Goal: Task Accomplishment & Management: Manage account settings

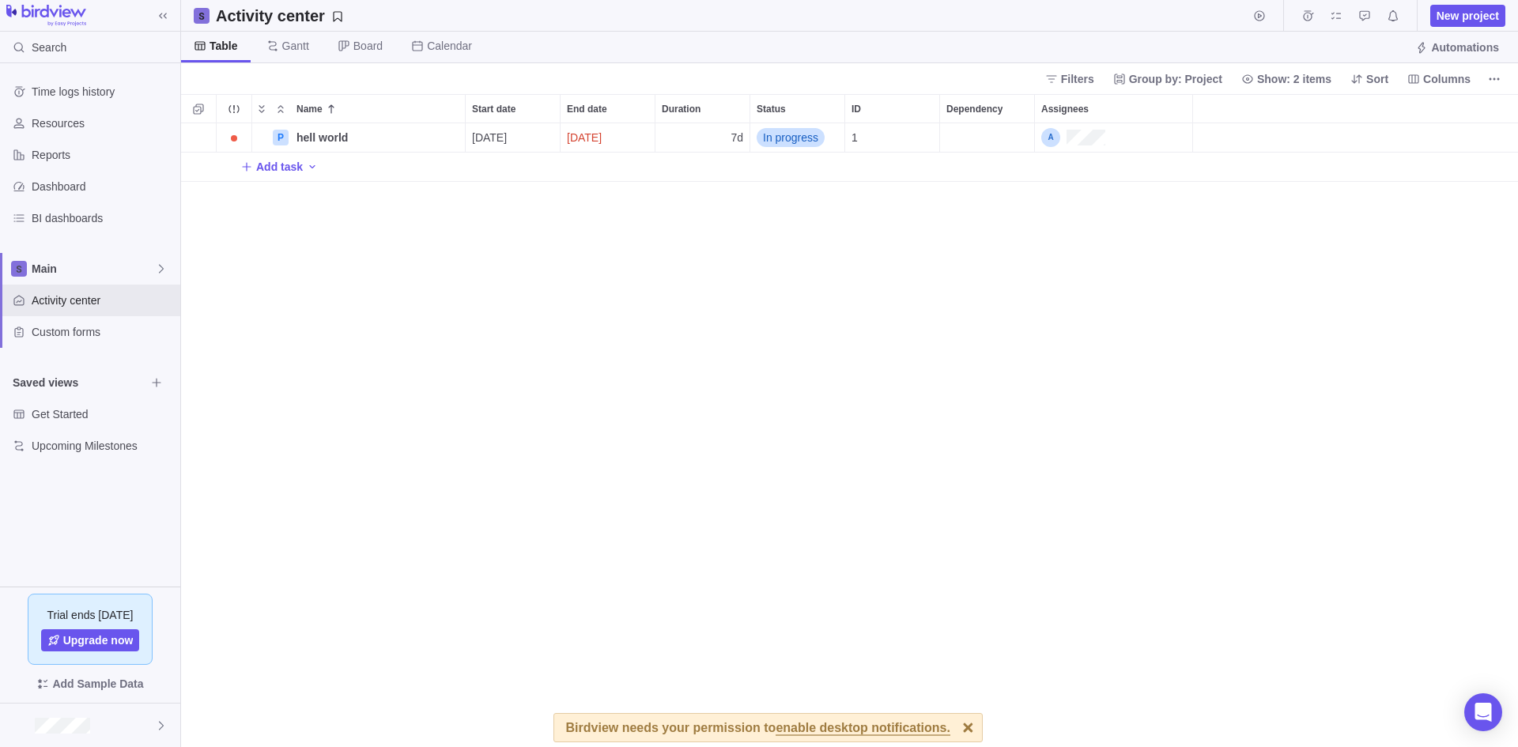
scroll to position [612, 1325]
click at [139, 715] on div at bounding box center [90, 725] width 180 height 43
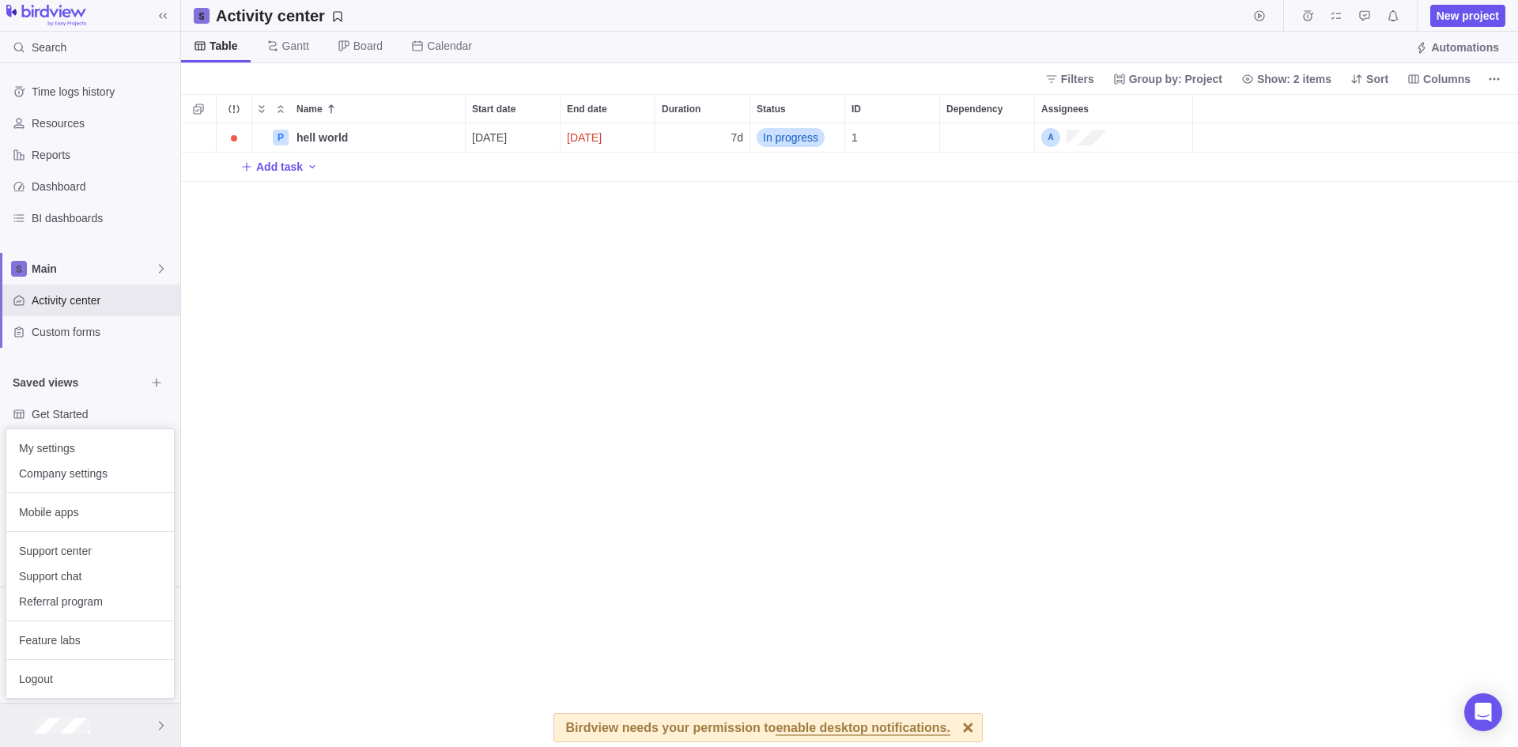
click at [139, 715] on div at bounding box center [90, 725] width 180 height 43
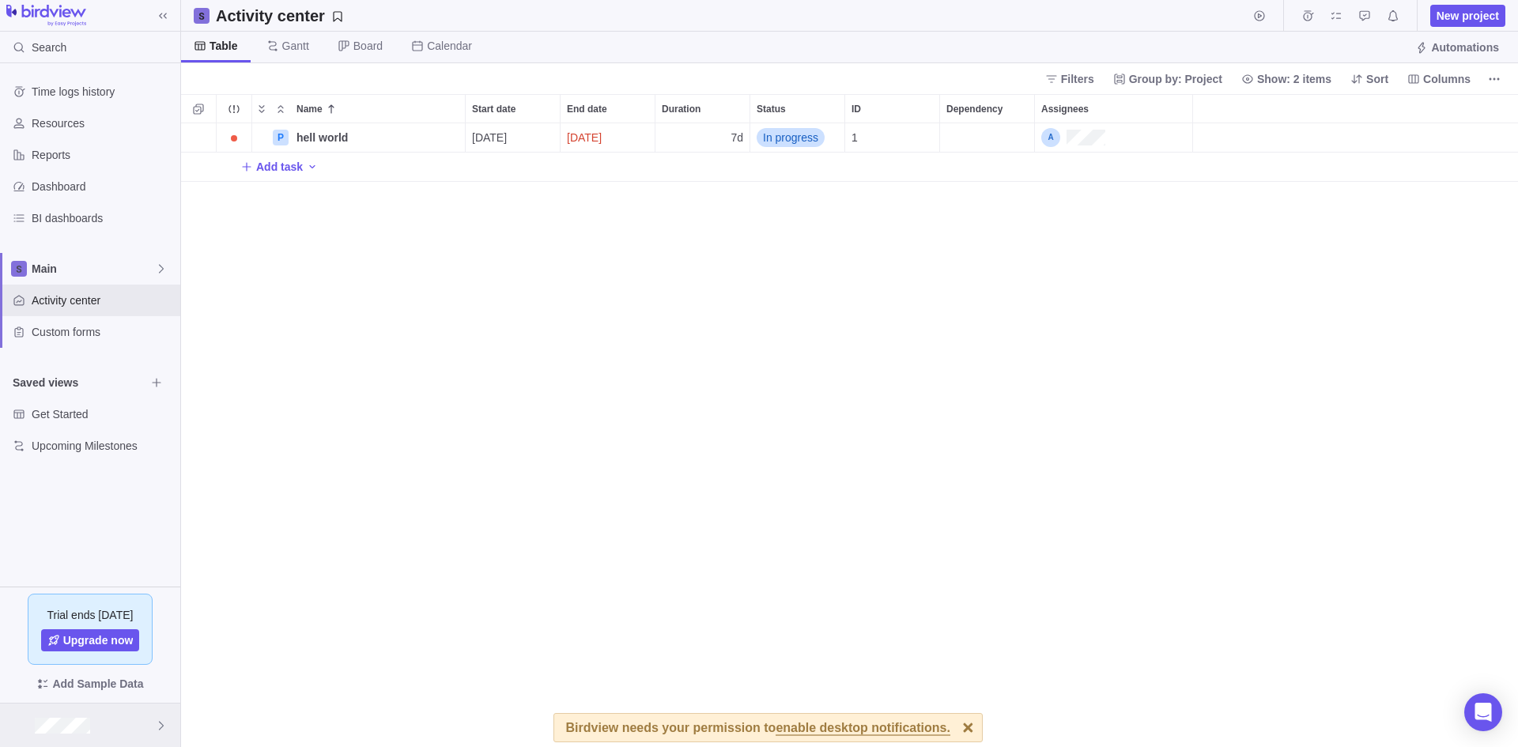
click at [139, 715] on div at bounding box center [90, 725] width 180 height 43
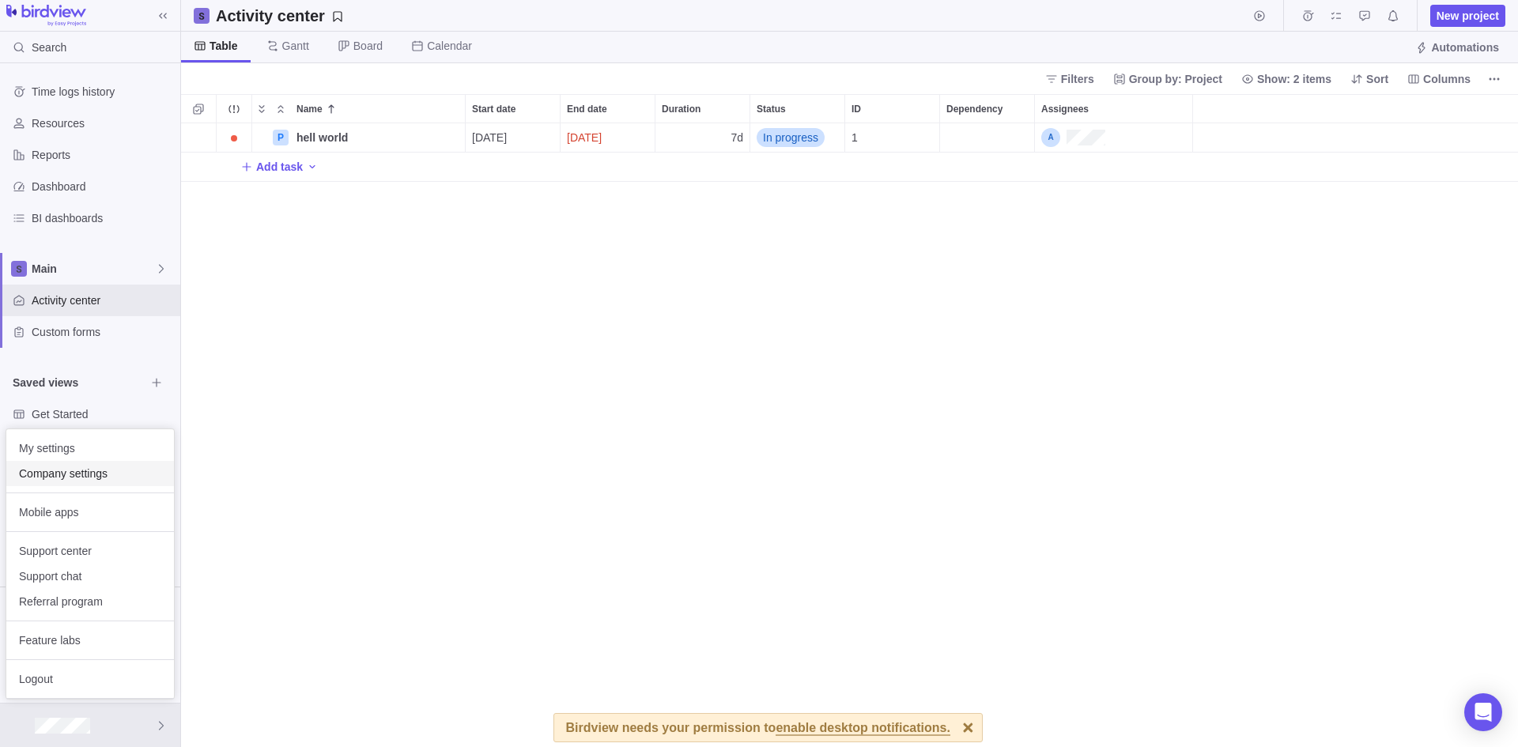
click at [89, 474] on span "Company settings" at bounding box center [90, 474] width 142 height 16
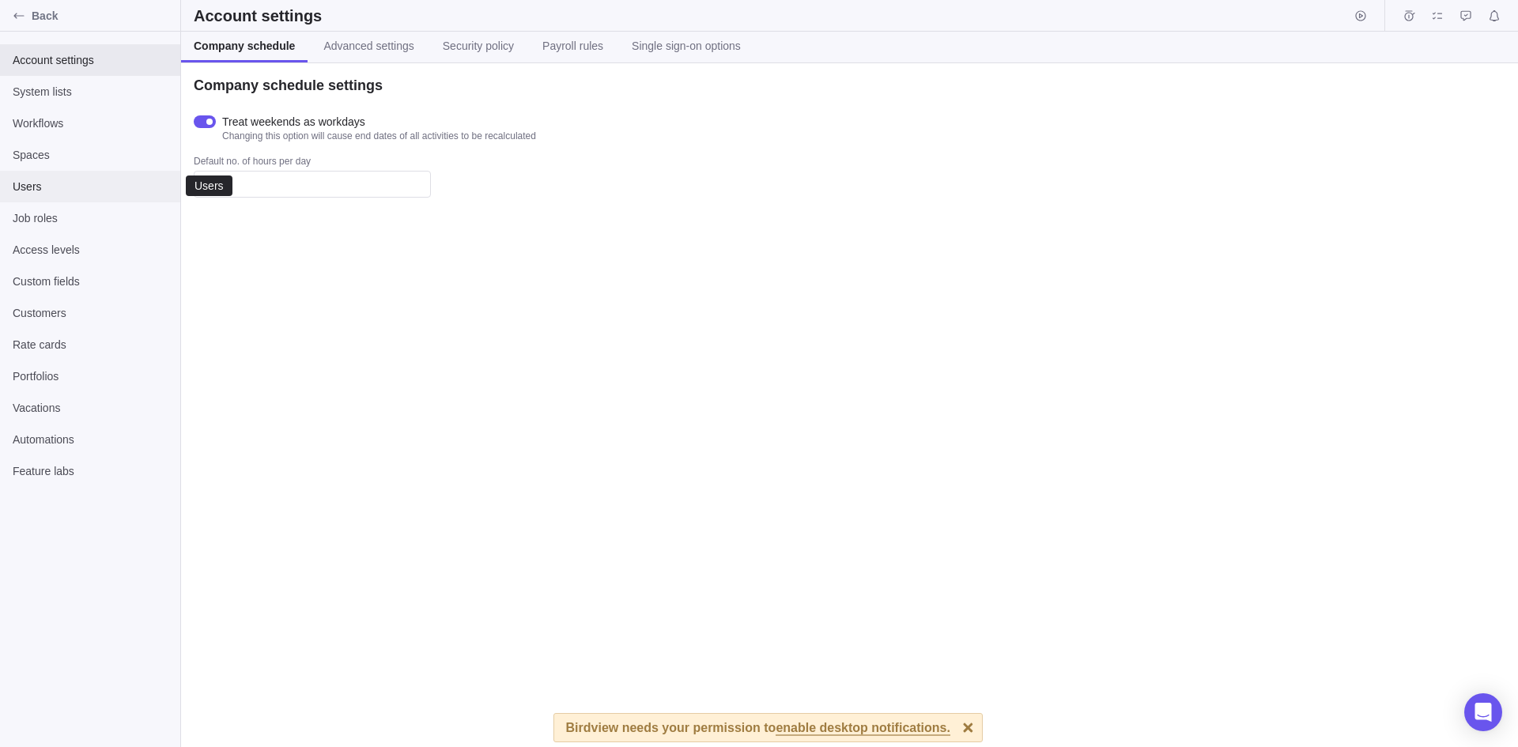
click at [96, 183] on span "Users" at bounding box center [90, 187] width 155 height 16
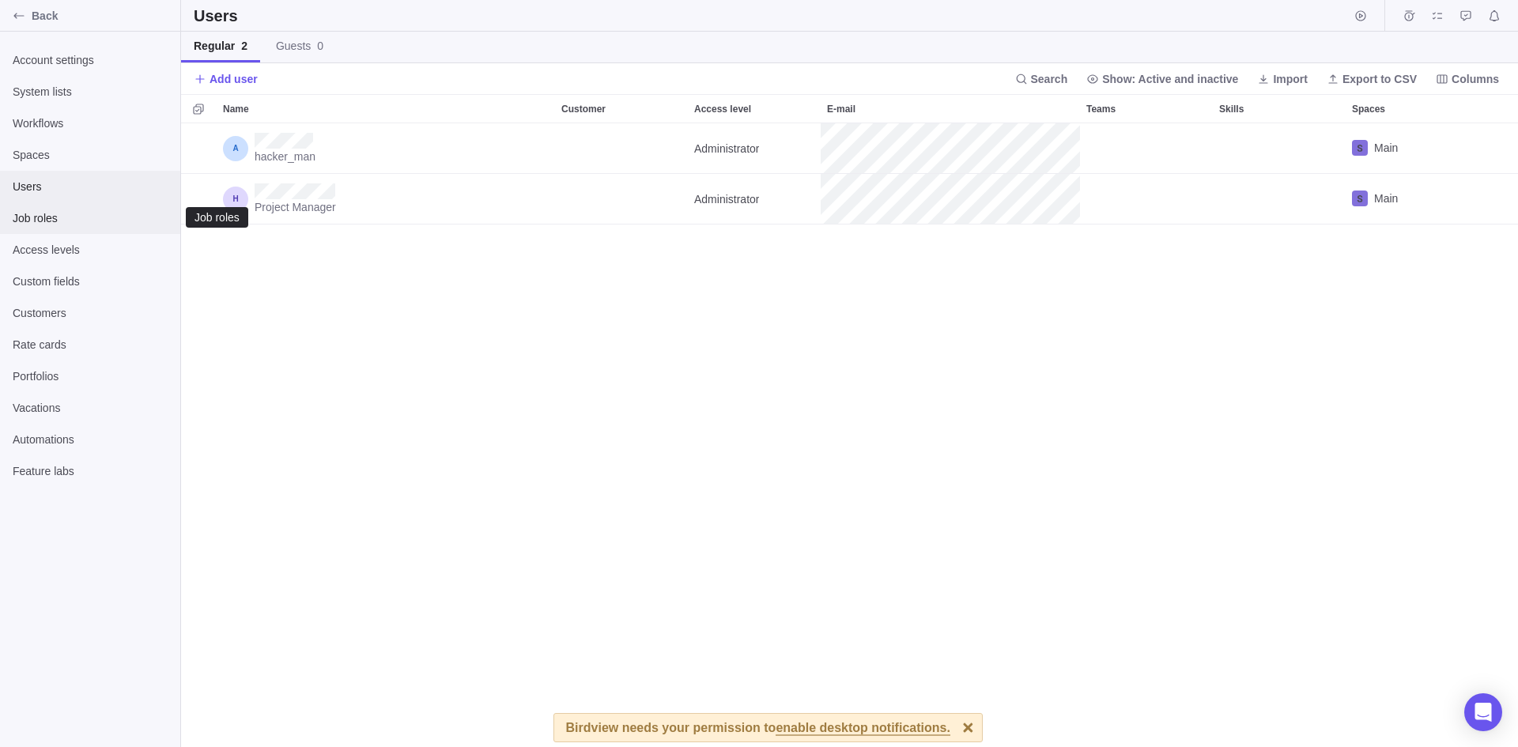
scroll to position [612, 1325]
click at [353, 307] on div "hacker_man Administrator Main Project Manager Administrator Main" at bounding box center [849, 435] width 1337 height 624
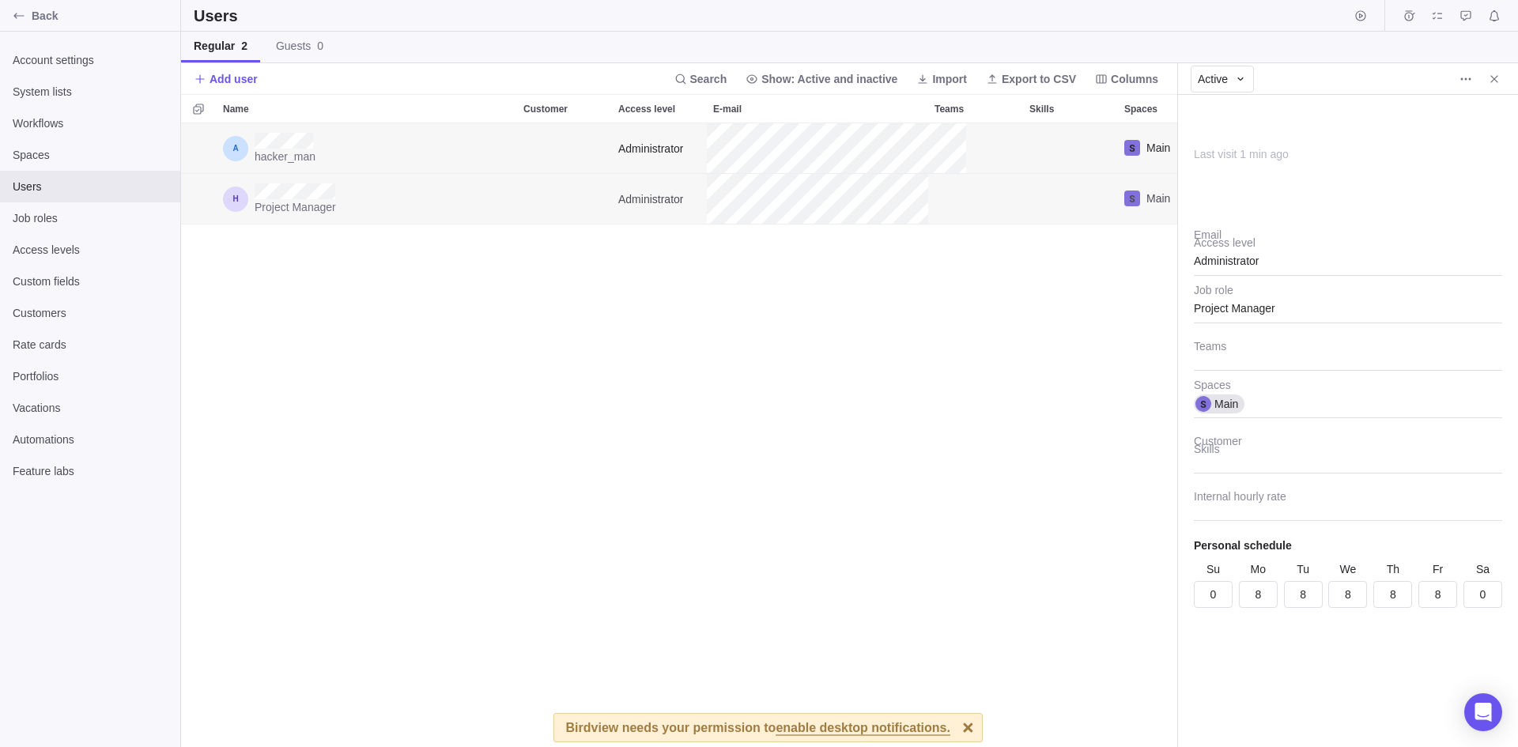
scroll to position [612, 984]
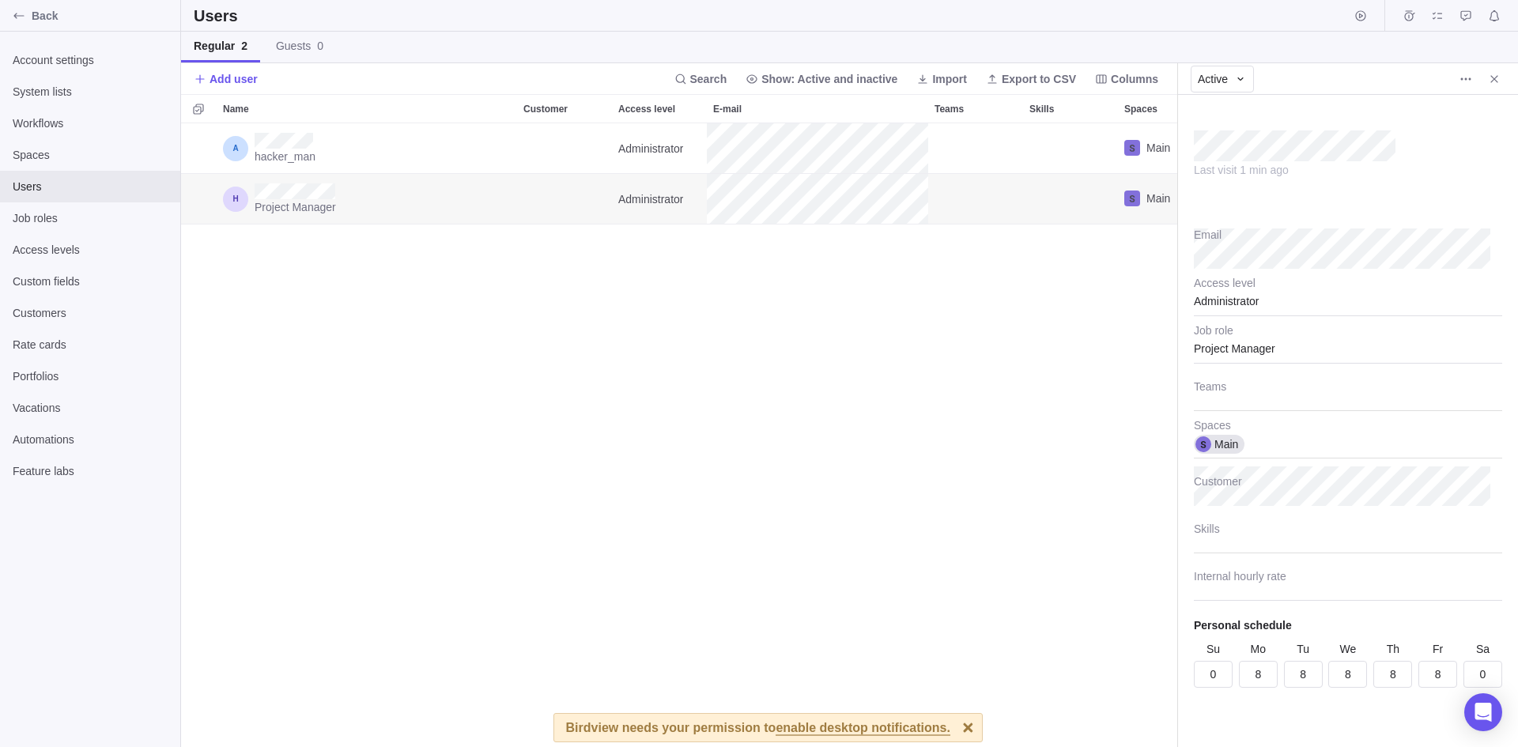
type textarea "x"
click at [422, 246] on div "hacker_man Administrator Main Project Manager Administrator Main" at bounding box center [679, 435] width 996 height 624
click at [421, 269] on div "hacker_man Administrator Main Project Manager Administrator Main" at bounding box center [679, 435] width 996 height 624
drag, startPoint x: 798, startPoint y: 508, endPoint x: 866, endPoint y: 557, distance: 83.4
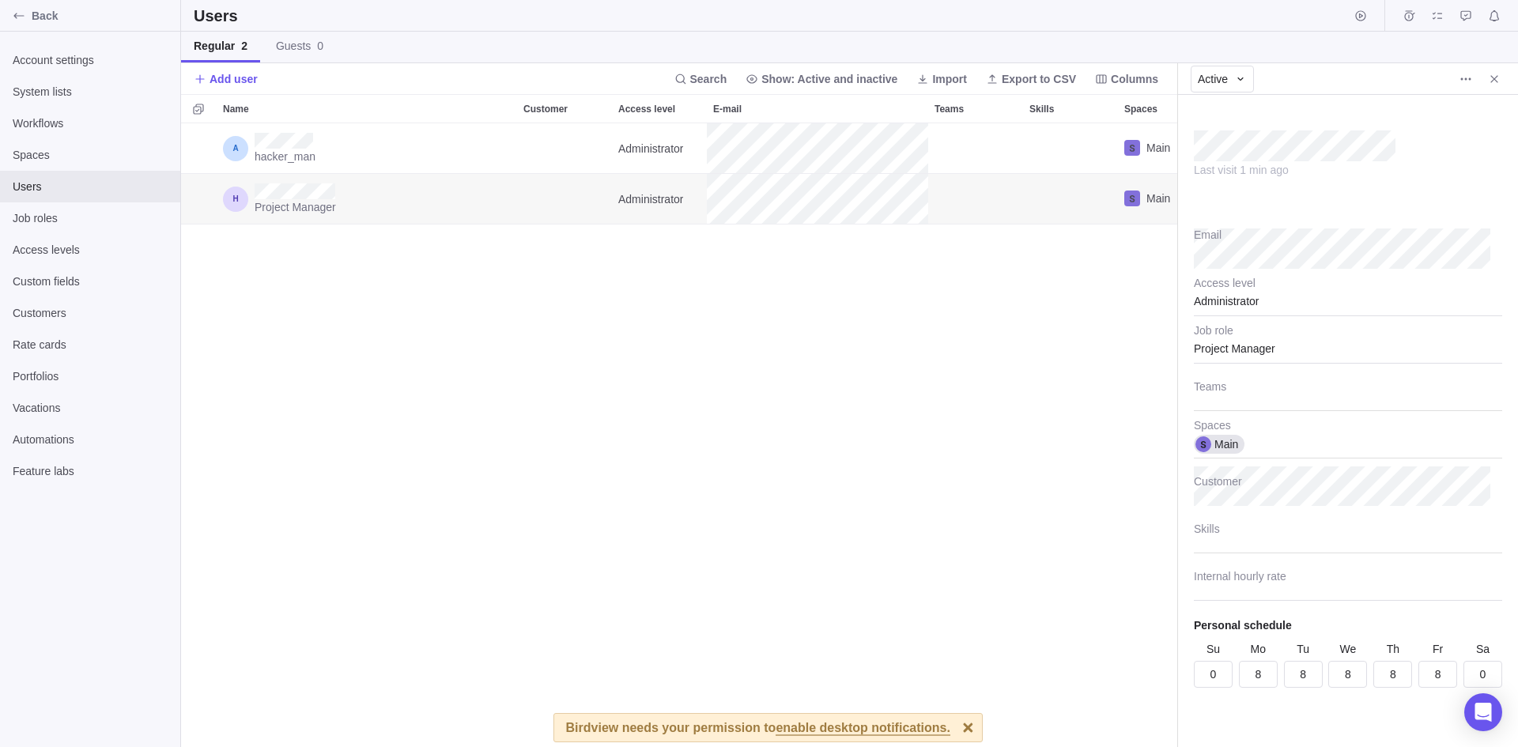
click at [820, 524] on div "hacker_man Administrator Main Project Manager Administrator Main" at bounding box center [679, 435] width 996 height 624
click at [670, 427] on div "hacker_man Administrator Main Project Manager Administrator Main" at bounding box center [679, 435] width 996 height 624
click at [569, 455] on div "hacker_man Administrator Main Project Manager Administrator Main" at bounding box center [679, 435] width 996 height 624
click at [569, 451] on div "hacker_man Administrator Main Project Manager Administrator Main" at bounding box center [679, 435] width 996 height 624
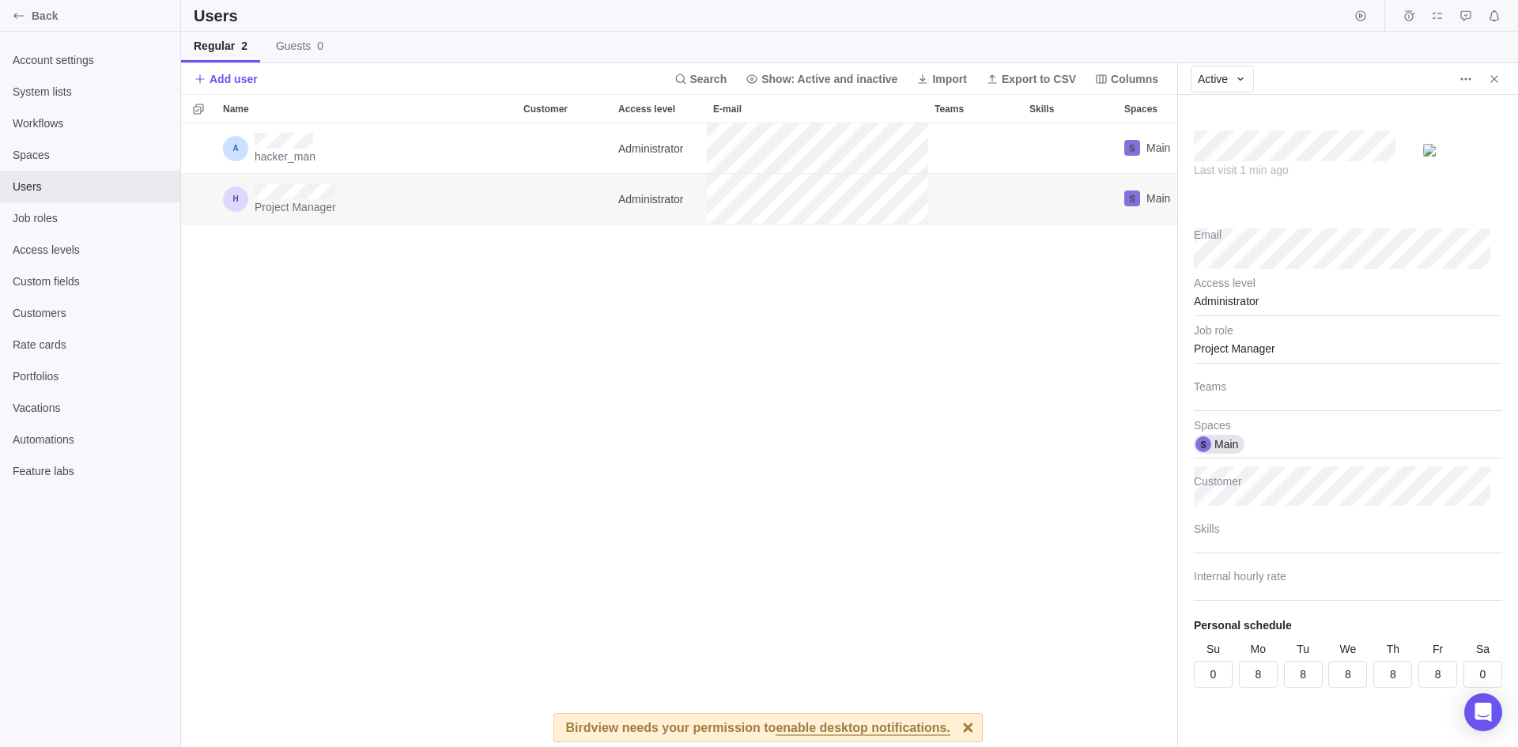
click at [569, 451] on div "hacker_man Administrator Main Project Manager Administrator Main" at bounding box center [679, 435] width 996 height 624
click at [0, 507] on div "Account settings System lists Workflows Spaces Users Job roles Access levels Cu…" at bounding box center [90, 389] width 180 height 715
click at [587, 522] on div "hacker_man Administrator Main Project Manager Administrator Main" at bounding box center [679, 435] width 996 height 624
